Goal: Find specific page/section: Find specific page/section

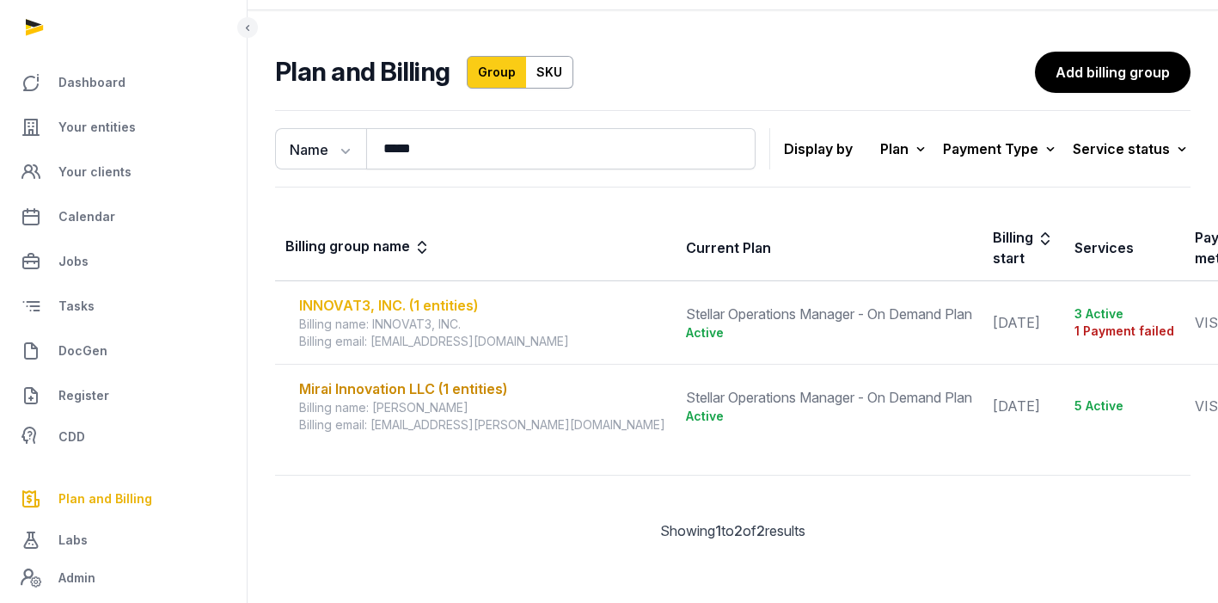
click at [419, 297] on div "INNOVAT3, INC. (1 entities)" at bounding box center [482, 305] width 366 height 21
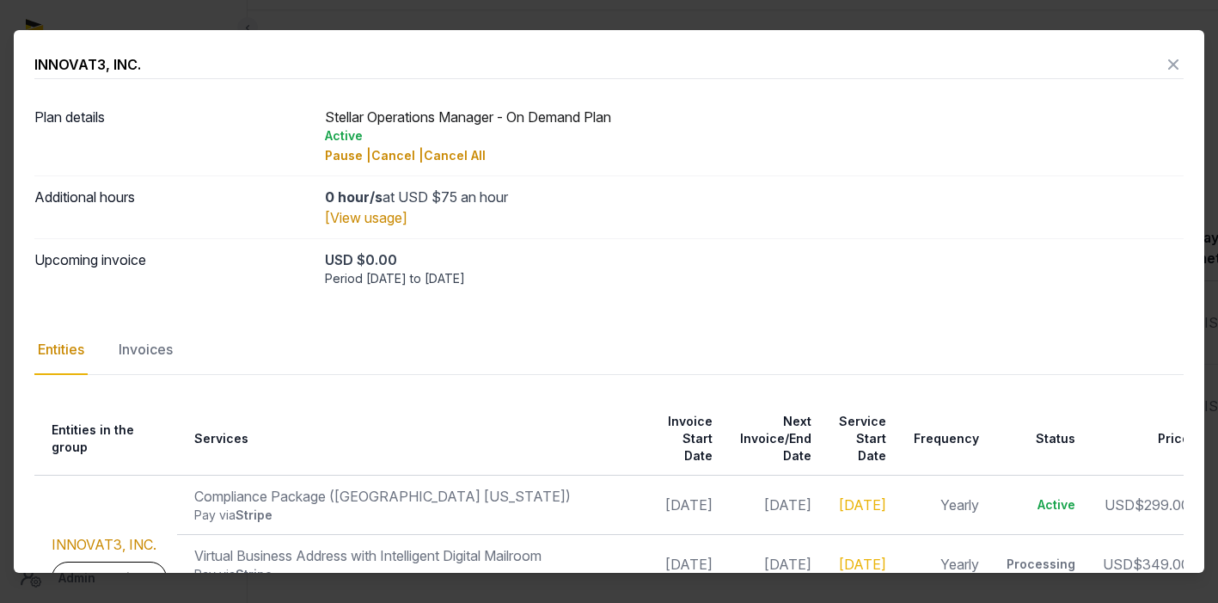
click at [1163, 64] on icon at bounding box center [1173, 65] width 21 height 28
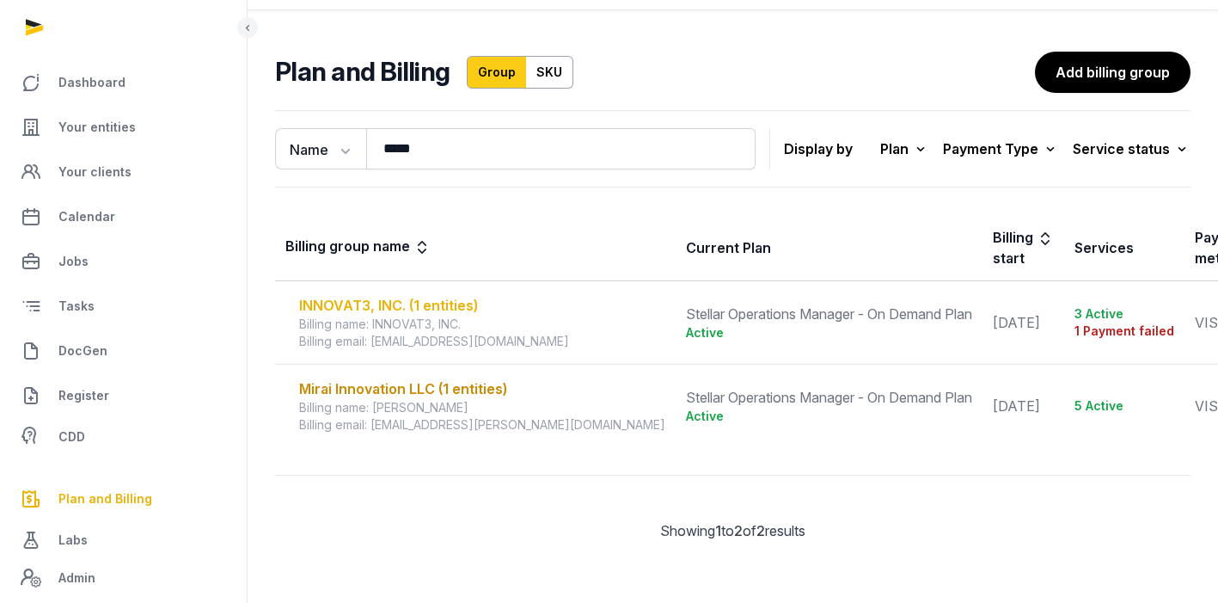
click at [438, 295] on div "INNOVAT3, INC. (1 entities)" at bounding box center [482, 305] width 366 height 21
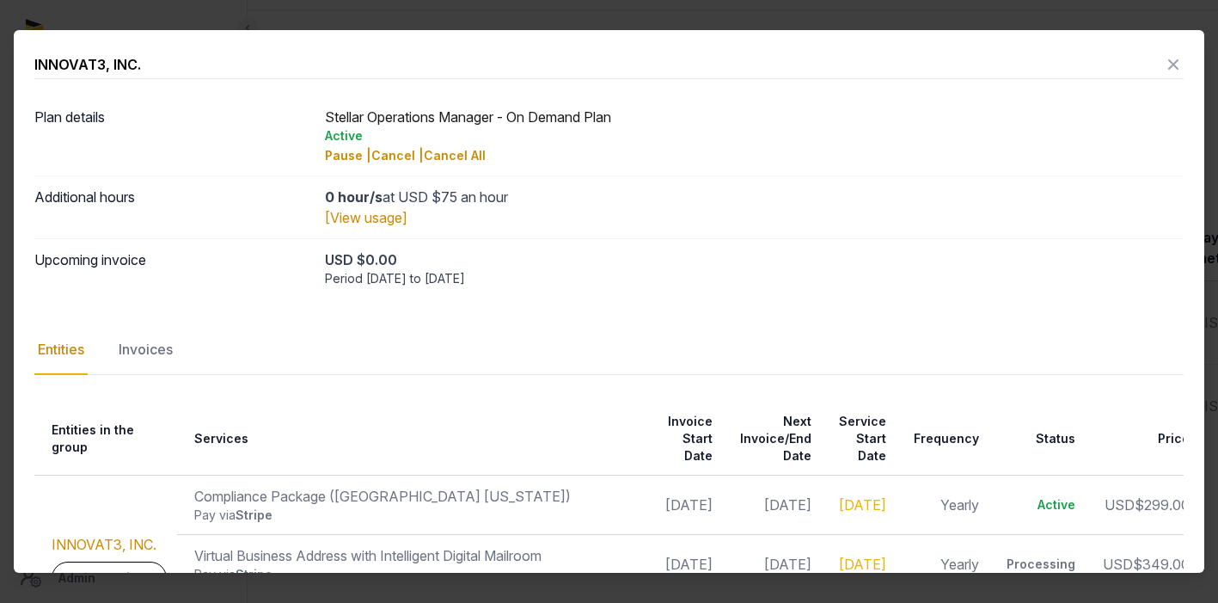
click at [1149, 59] on div "INNOVAT3, INC." at bounding box center [608, 65] width 1149 height 28
click at [1168, 66] on icon at bounding box center [1173, 65] width 21 height 28
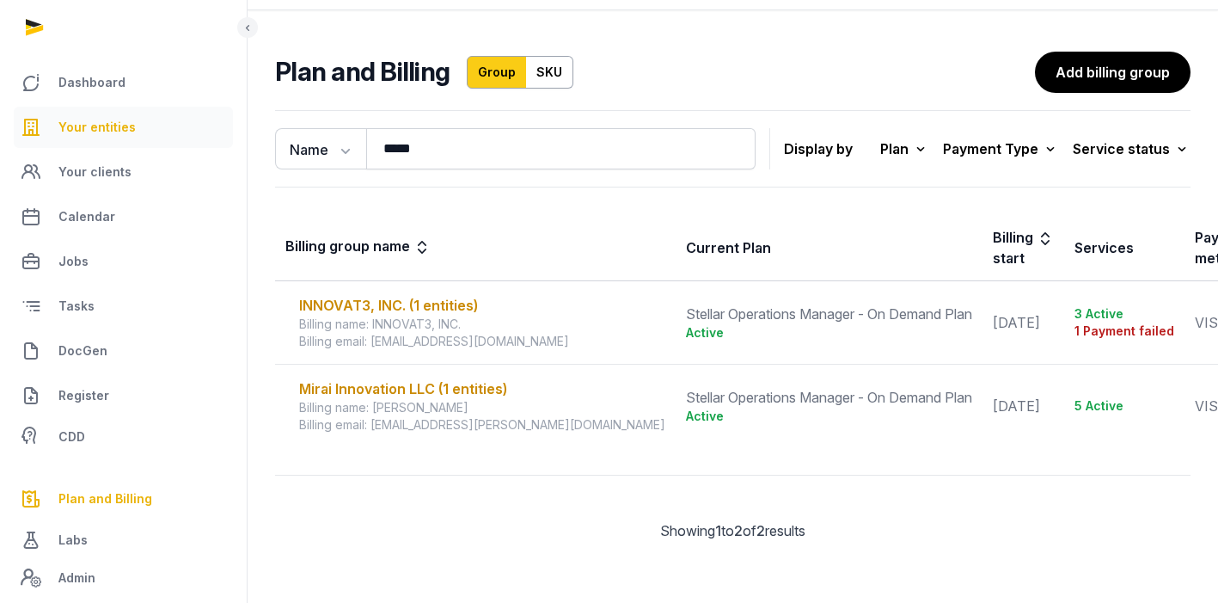
click at [112, 131] on span "Your entities" at bounding box center [96, 127] width 77 height 21
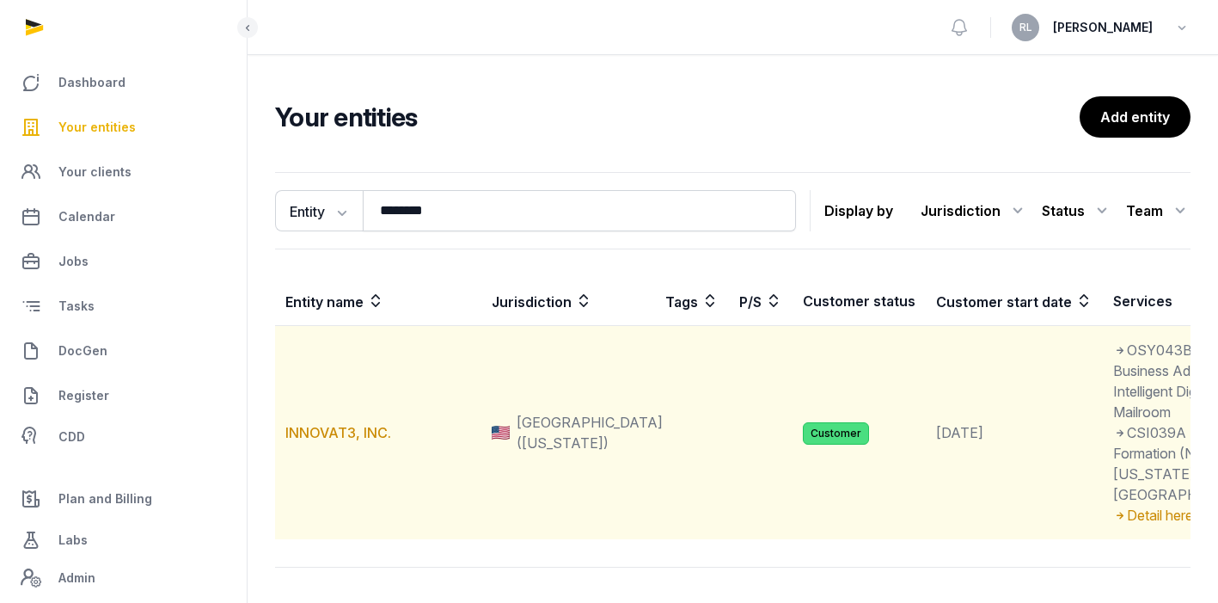
click at [324, 540] on td "INNOVAT3, INC." at bounding box center [378, 433] width 206 height 214
click at [328, 441] on link "INNOVAT3, INC." at bounding box center [338, 432] width 106 height 17
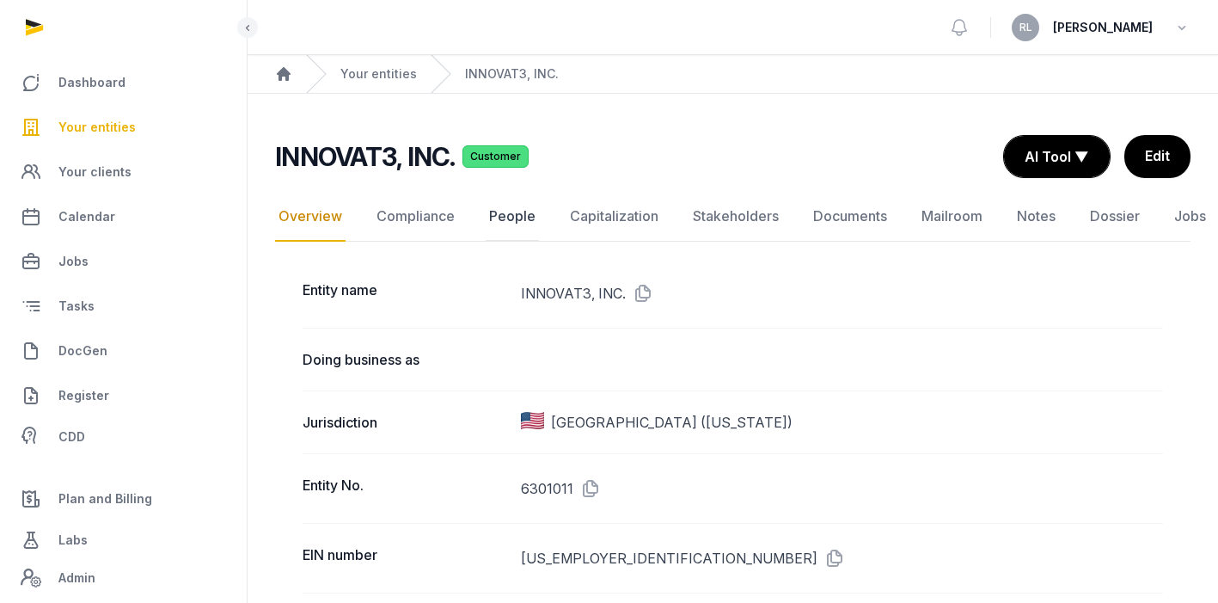
click at [505, 220] on link "People" at bounding box center [512, 217] width 53 height 50
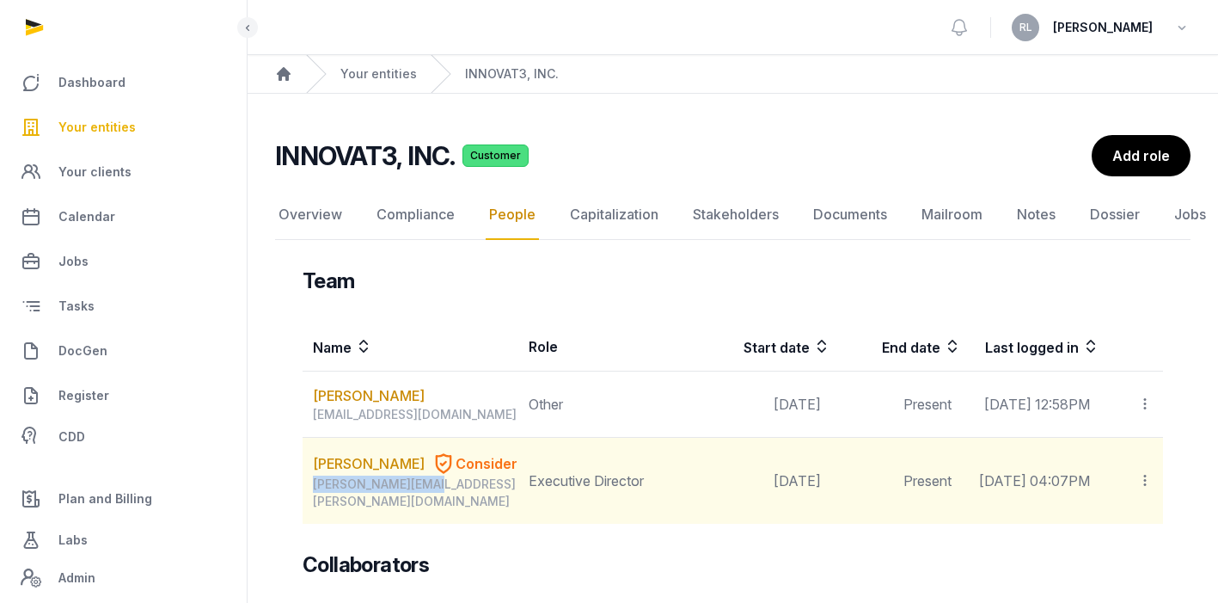
drag, startPoint x: 437, startPoint y: 492, endPoint x: 310, endPoint y: 491, distance: 126.4
click at [310, 491] on td "[PERSON_NAME] Consider [PERSON_NAME][EMAIL_ADDRESS][PERSON_NAME][DOMAIN_NAME]" at bounding box center [411, 481] width 216 height 87
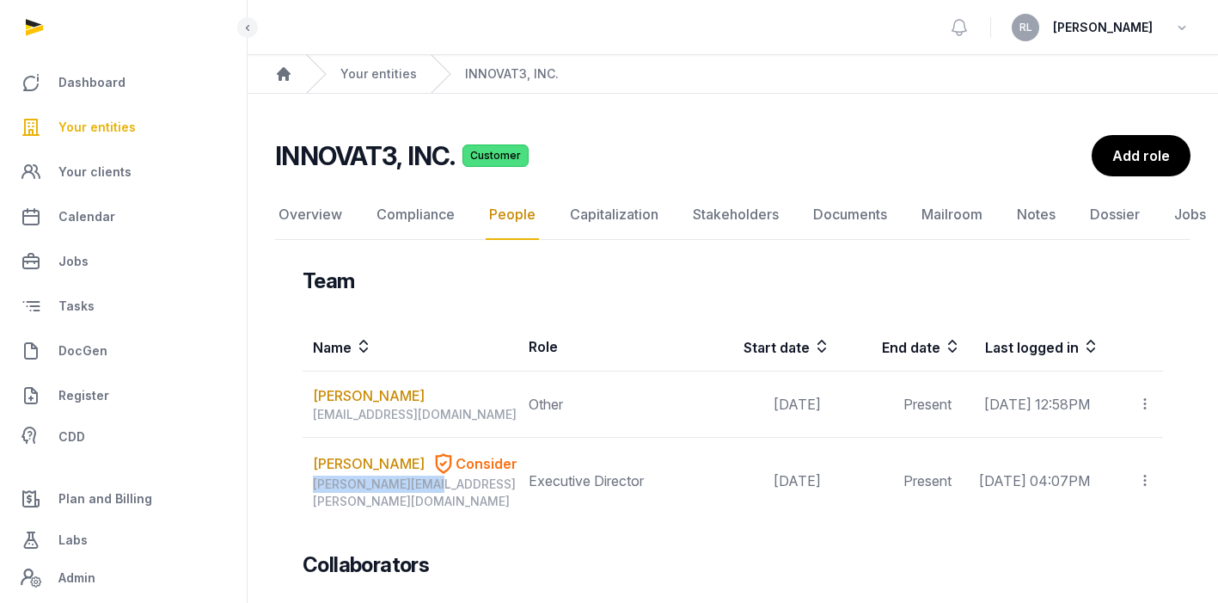
copy div "[PERSON_NAME][EMAIL_ADDRESS][PERSON_NAME][DOMAIN_NAME]"
click at [98, 532] on link "Labs" at bounding box center [123, 539] width 219 height 41
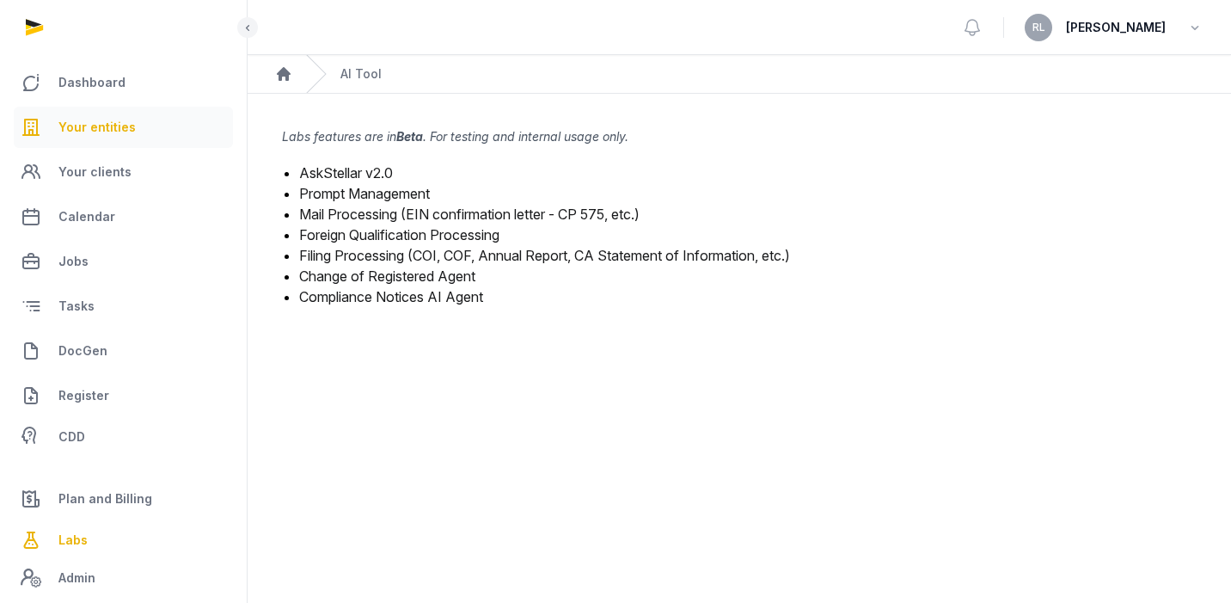
click at [142, 112] on link "Your entities" at bounding box center [123, 127] width 219 height 41
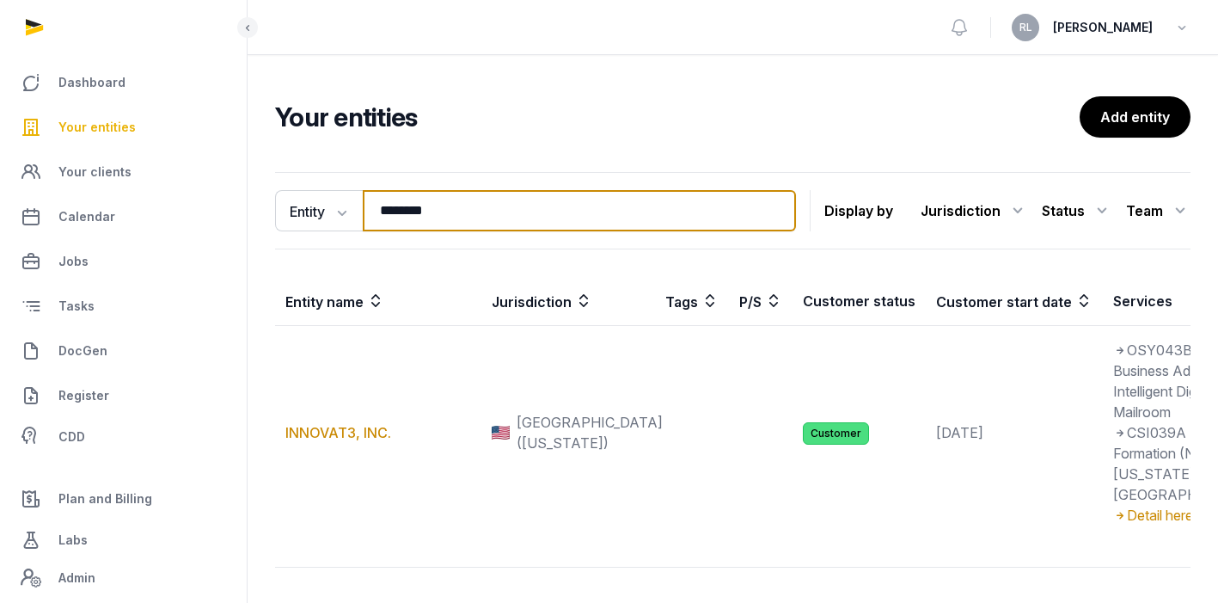
click at [510, 218] on input "********" at bounding box center [579, 210] width 433 height 41
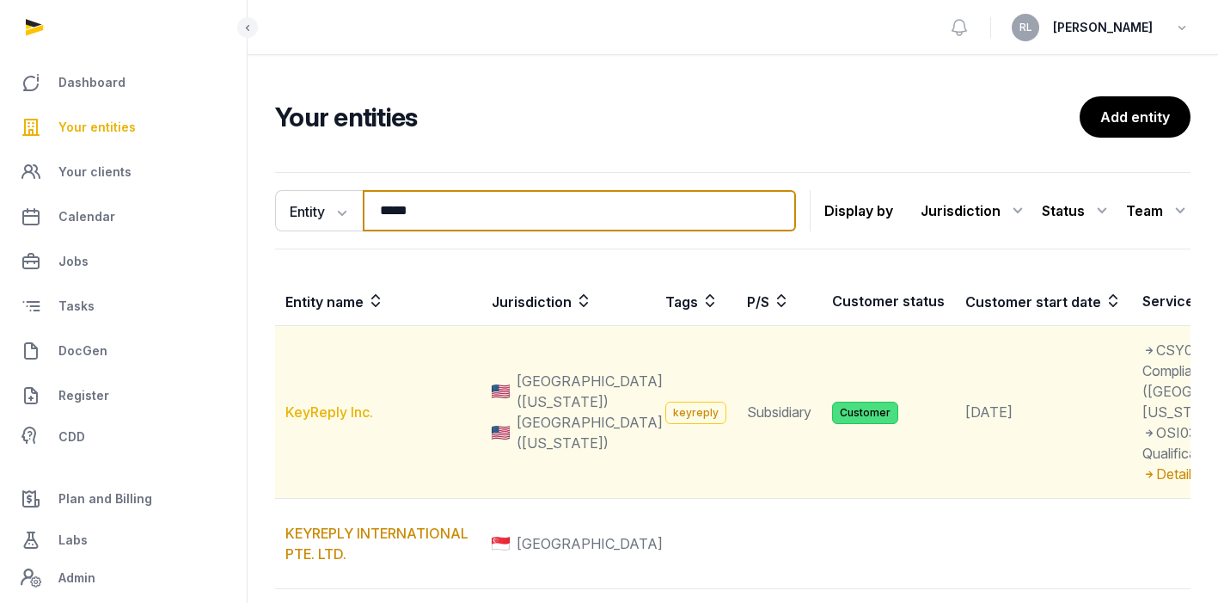
type input "*****"
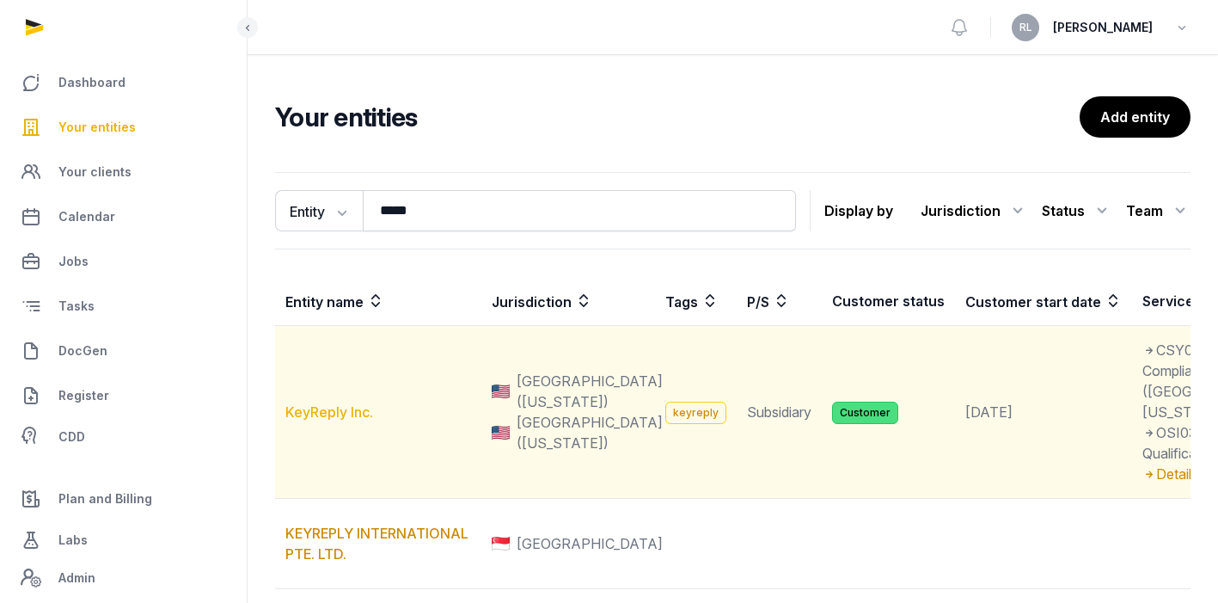
click at [338, 420] on link "KeyReply Inc." at bounding box center [329, 411] width 88 height 17
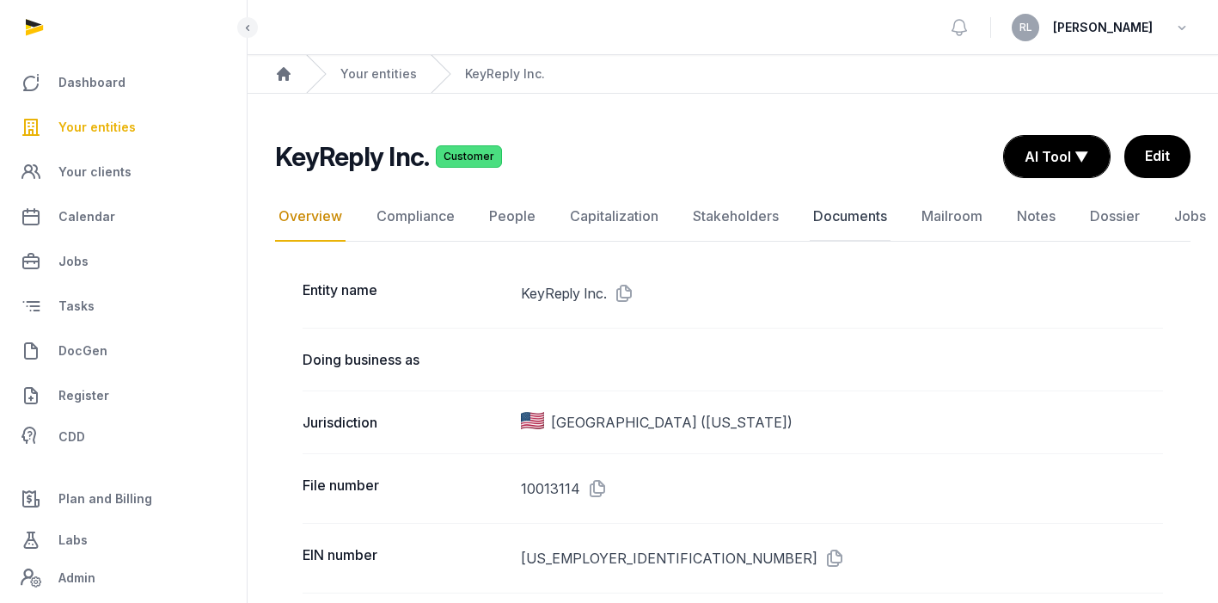
click at [847, 217] on link "Documents" at bounding box center [850, 217] width 81 height 50
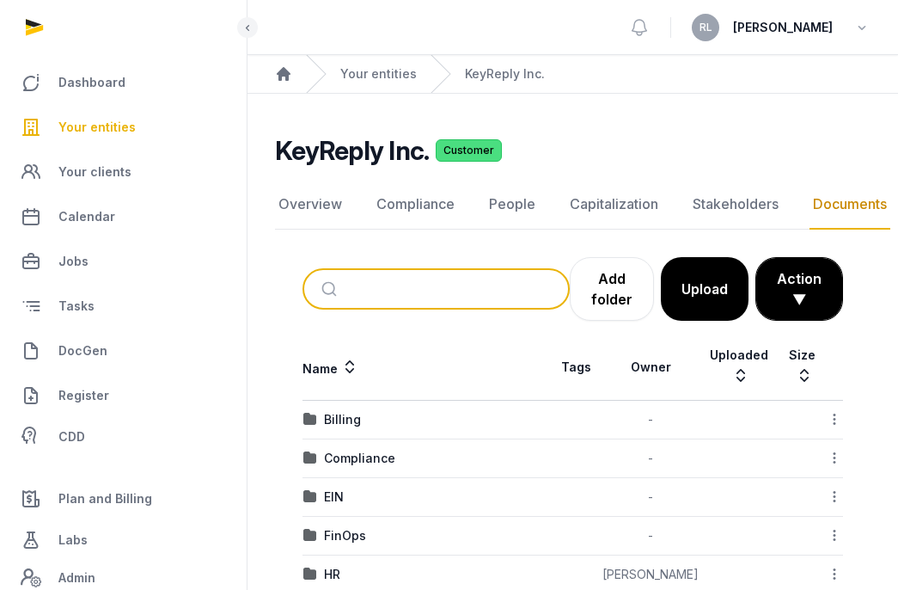
click at [386, 292] on input "search" at bounding box center [457, 289] width 210 height 38
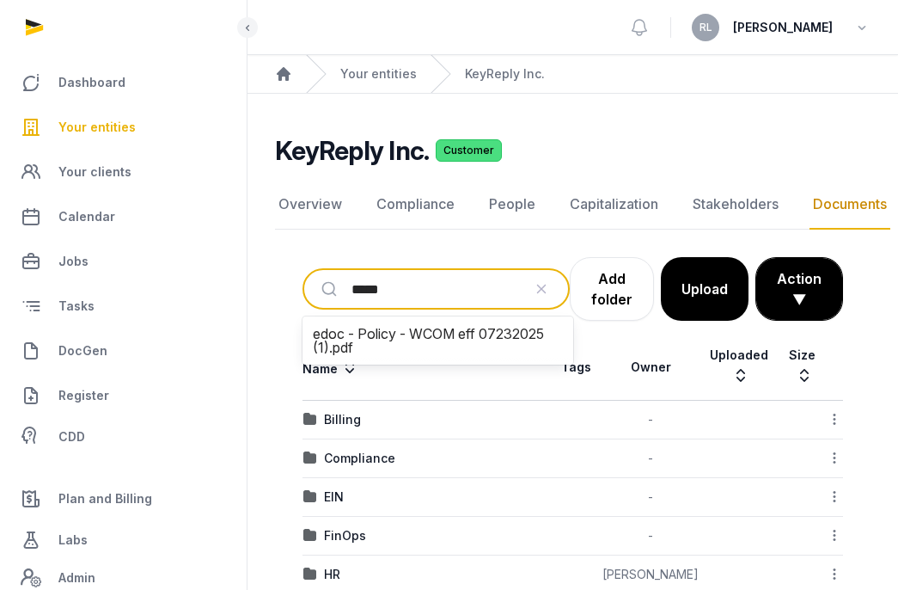
type input "******"
click at [472, 351] on li "edoc - Policy - WCOM eff 07232025 (1).pdf" at bounding box center [437, 340] width 257 height 34
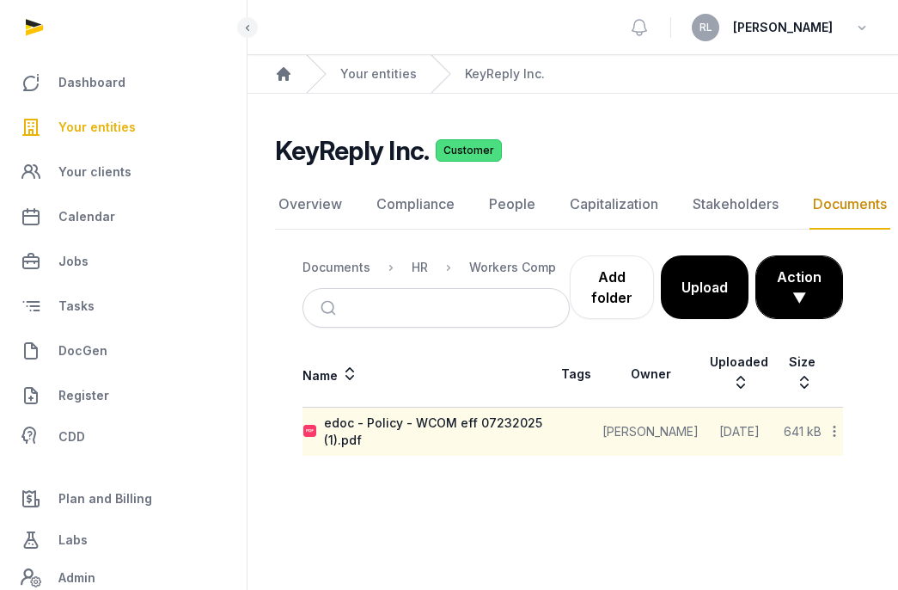
click at [481, 412] on td "edoc - Policy - WCOM eff 07232025 (1).pdf" at bounding box center [427, 431] width 248 height 49
click at [487, 431] on div "edoc - Policy - WCOM eff 07232025 (1).pdf" at bounding box center [437, 431] width 226 height 34
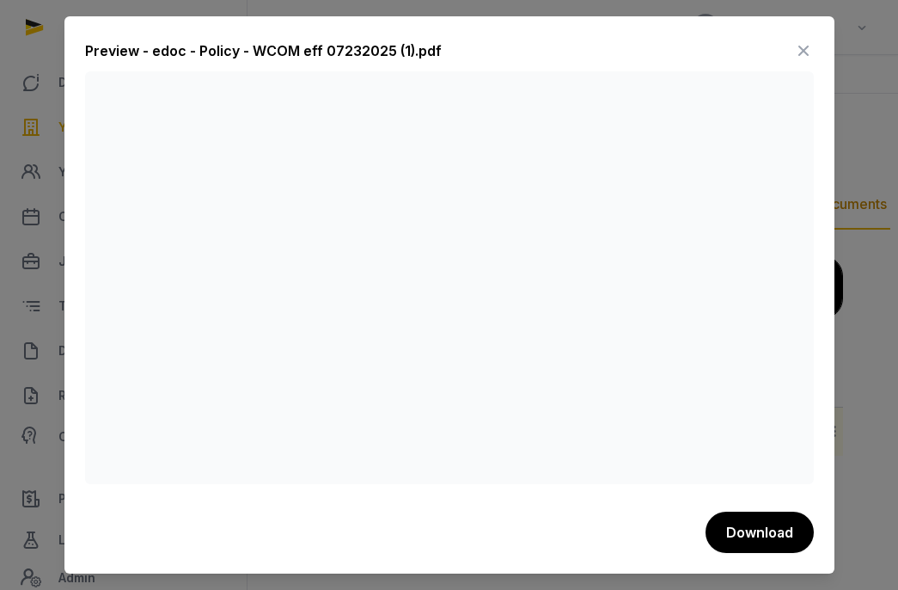
click at [863, 287] on div at bounding box center [449, 295] width 898 height 590
click at [807, 40] on icon at bounding box center [803, 51] width 21 height 28
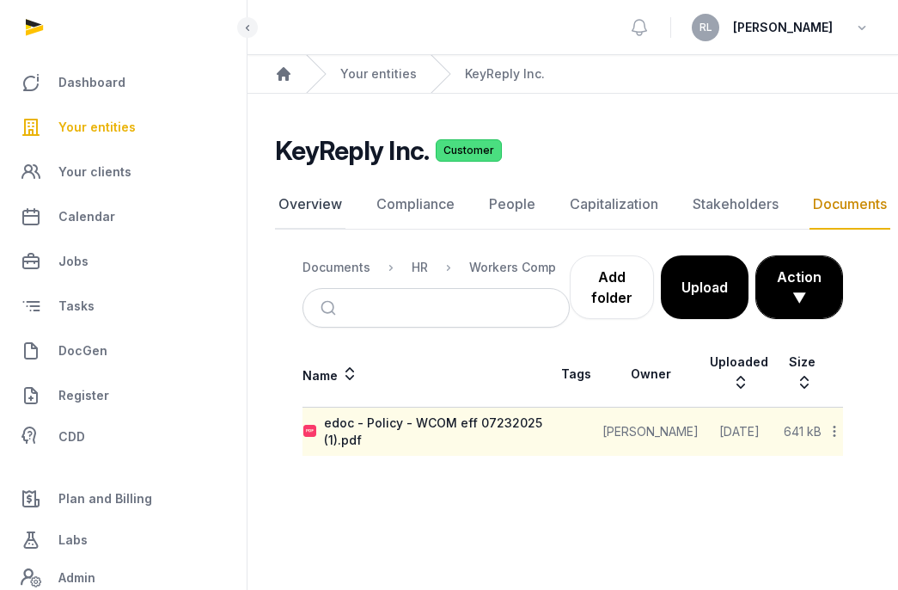
click at [329, 198] on link "Overview" at bounding box center [310, 205] width 70 height 50
